Goal: Transaction & Acquisition: Purchase product/service

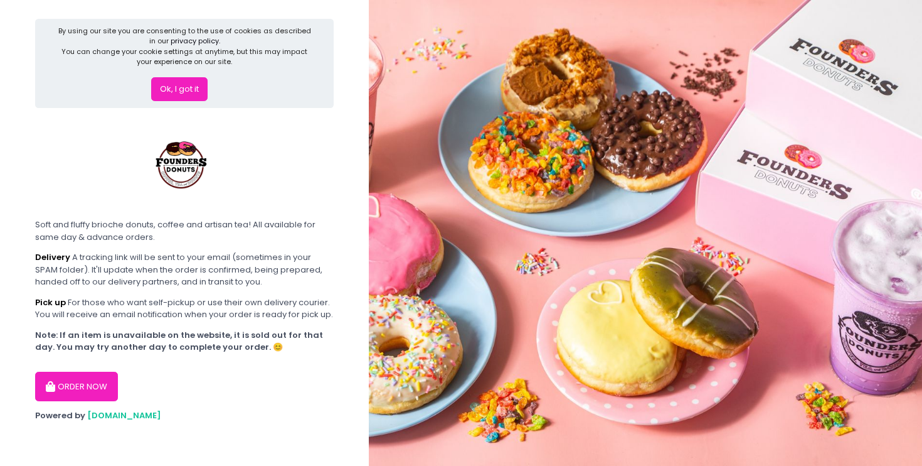
click at [51, 397] on button "ORDER NOW" at bounding box center [76, 386] width 83 height 30
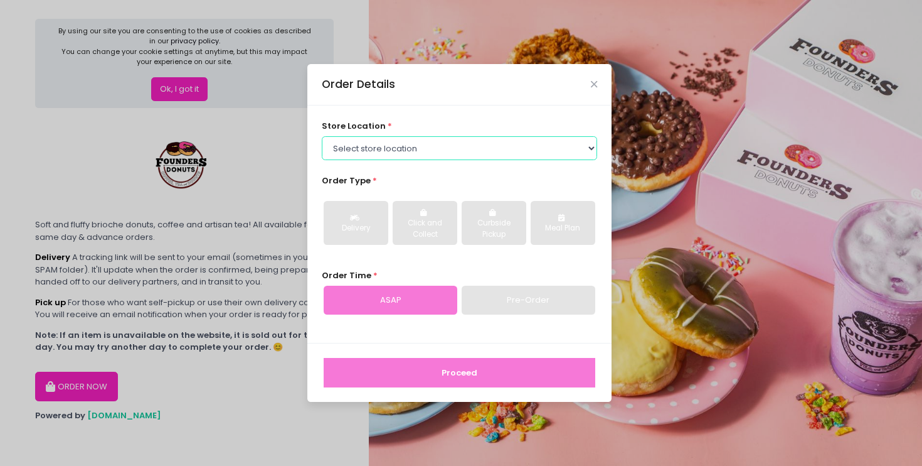
click at [349, 152] on select "Select store location Founders Donuts - [PERSON_NAME] Founders Donuts - [GEOGRA…" at bounding box center [460, 148] width 276 height 24
select select "65e656aa55db7c7b23c3a32e"
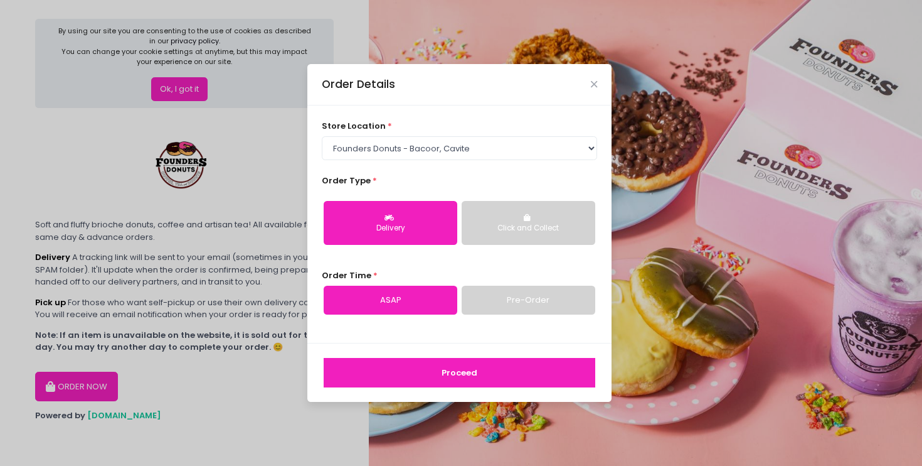
click at [508, 304] on link "Pre-Order" at bounding box center [529, 299] width 134 height 29
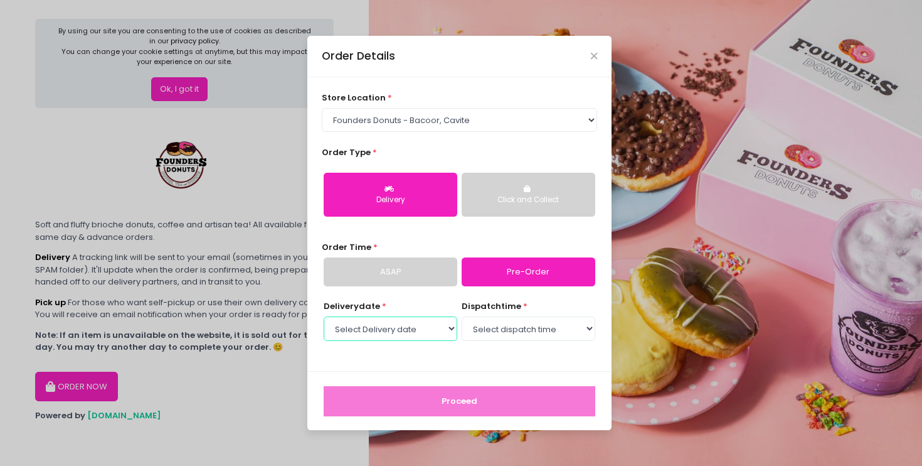
click at [411, 336] on select "Select Delivery date [DATE] [DATE] [DATE] [DATE] [DATE] [DATE] [DATE] [DATE] [D…" at bounding box center [391, 328] width 134 height 24
select select "[DATE]"
click at [477, 327] on select "Select dispatch time 09:00 AM - 09:30 AM 09:30 AM - 10:00 AM 10:00 AM - 10:30 A…" at bounding box center [529, 328] width 134 height 24
select select "11:30"
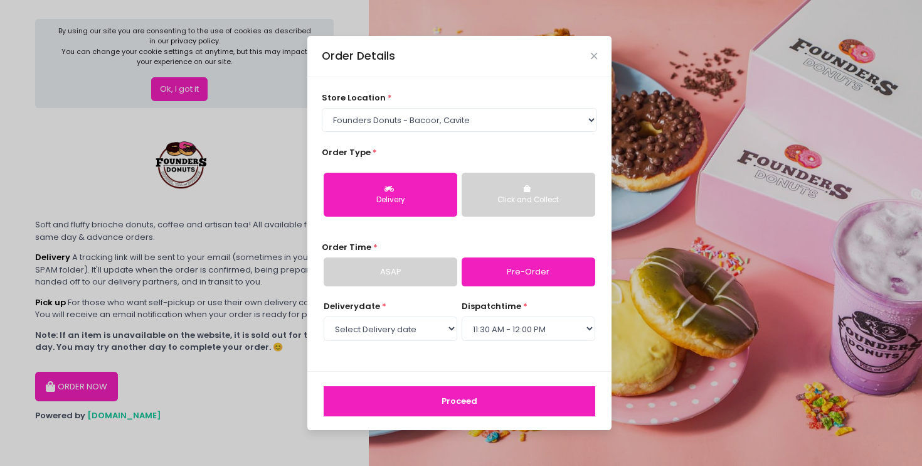
click at [497, 398] on button "Proceed" at bounding box center [460, 401] width 272 height 30
